Goal: Transaction & Acquisition: Purchase product/service

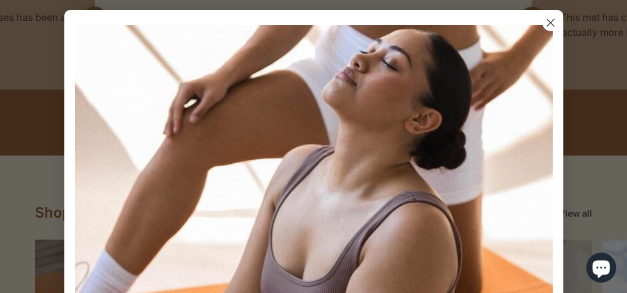
scroll to position [894, 0]
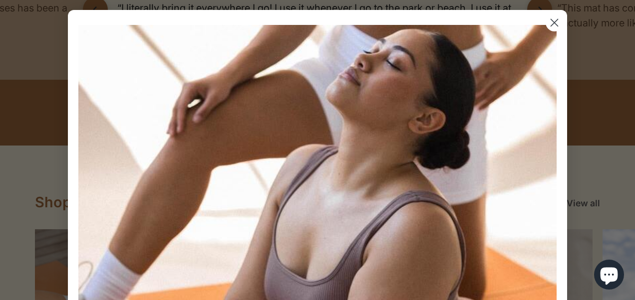
click at [551, 19] on icon "Close dialog" at bounding box center [554, 22] width 7 height 7
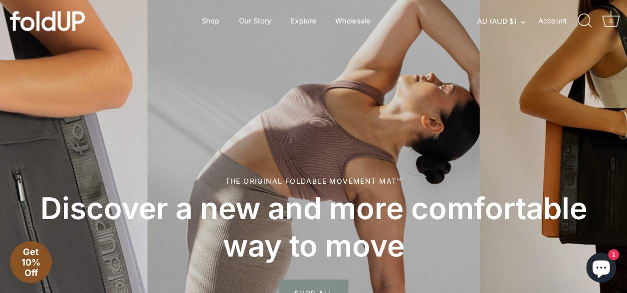
scroll to position [0, 0]
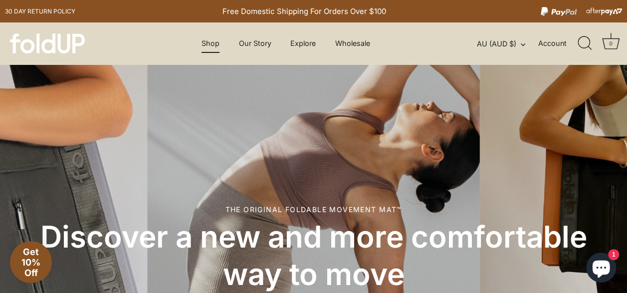
click at [211, 41] on link "Shop" at bounding box center [210, 43] width 35 height 19
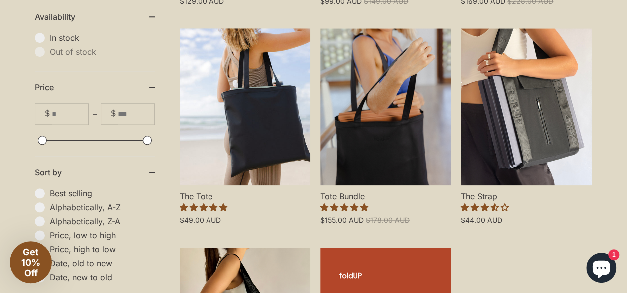
scroll to position [479, 1]
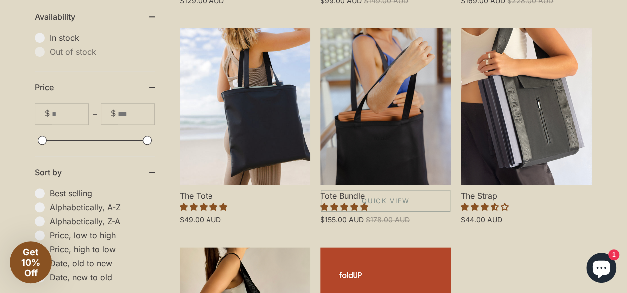
click at [390, 139] on link "Tote Bundle" at bounding box center [385, 106] width 131 height 157
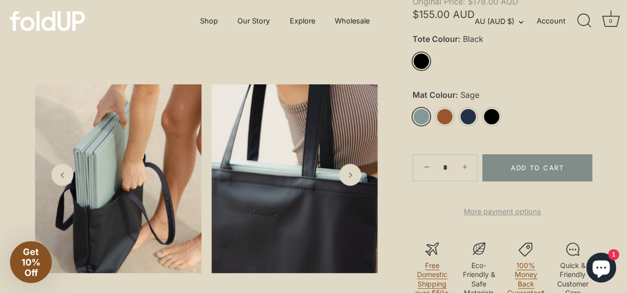
scroll to position [360, 0]
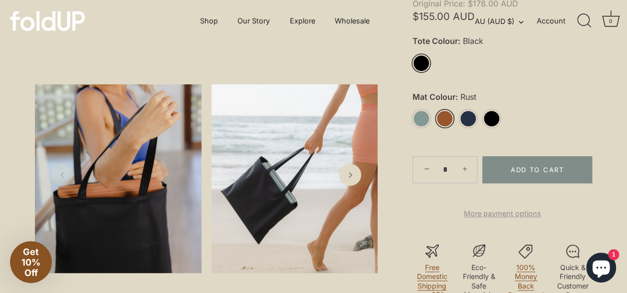
click at [442, 117] on link "Rust" at bounding box center [444, 118] width 17 height 17
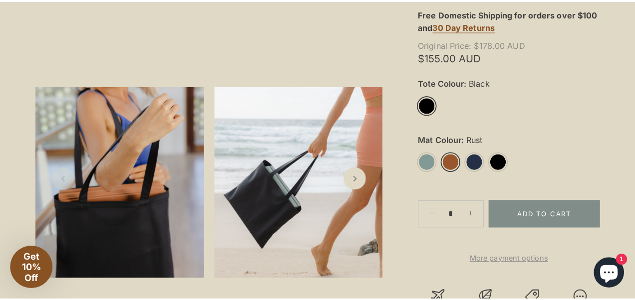
scroll to position [367, 0]
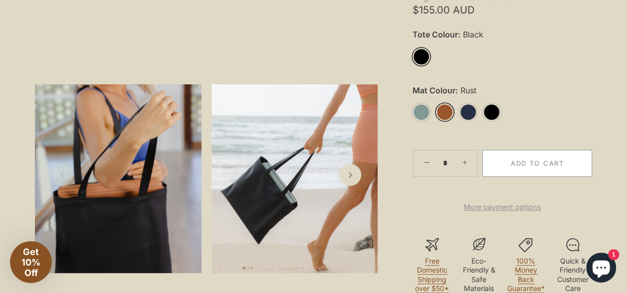
click at [541, 162] on button "Add to Cart" at bounding box center [537, 163] width 110 height 27
